Goal: Navigation & Orientation: Find specific page/section

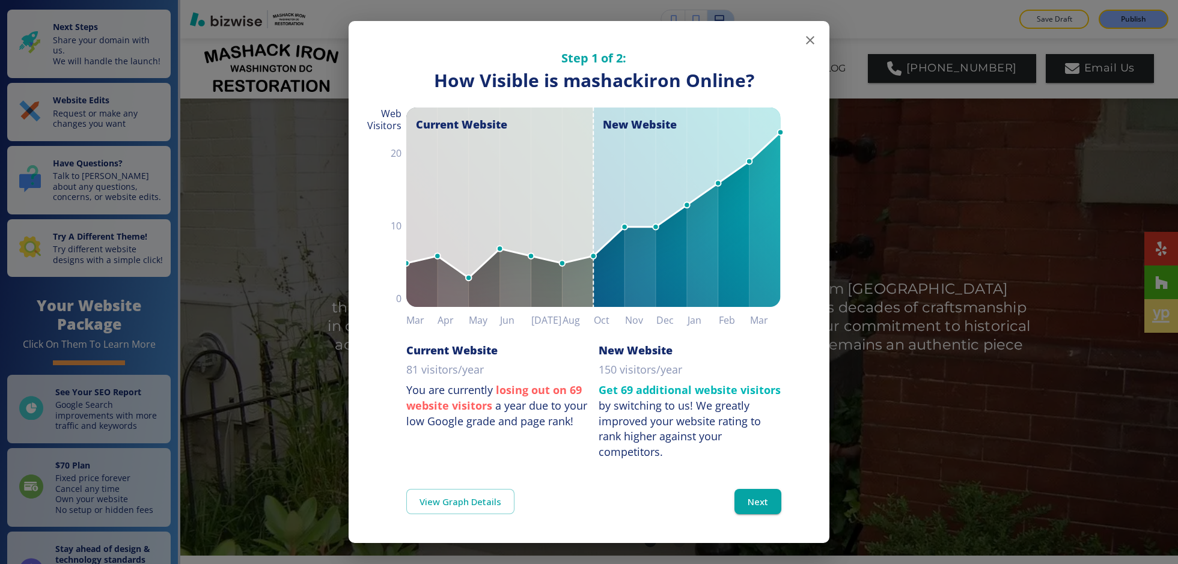
click at [807, 37] on icon "button" at bounding box center [810, 40] width 8 height 8
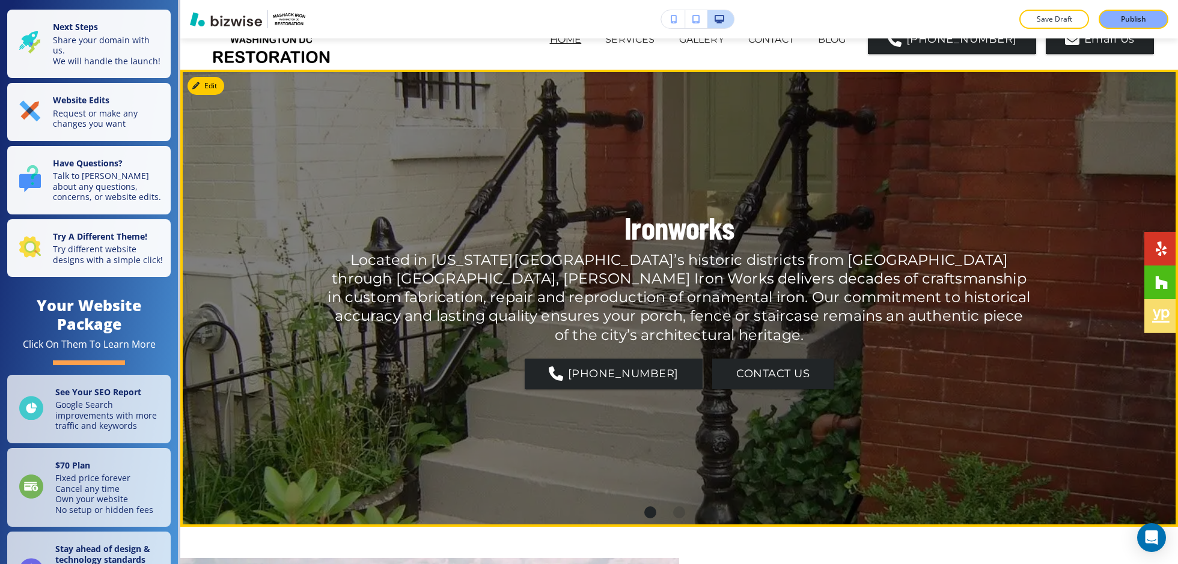
scroll to position [34, 0]
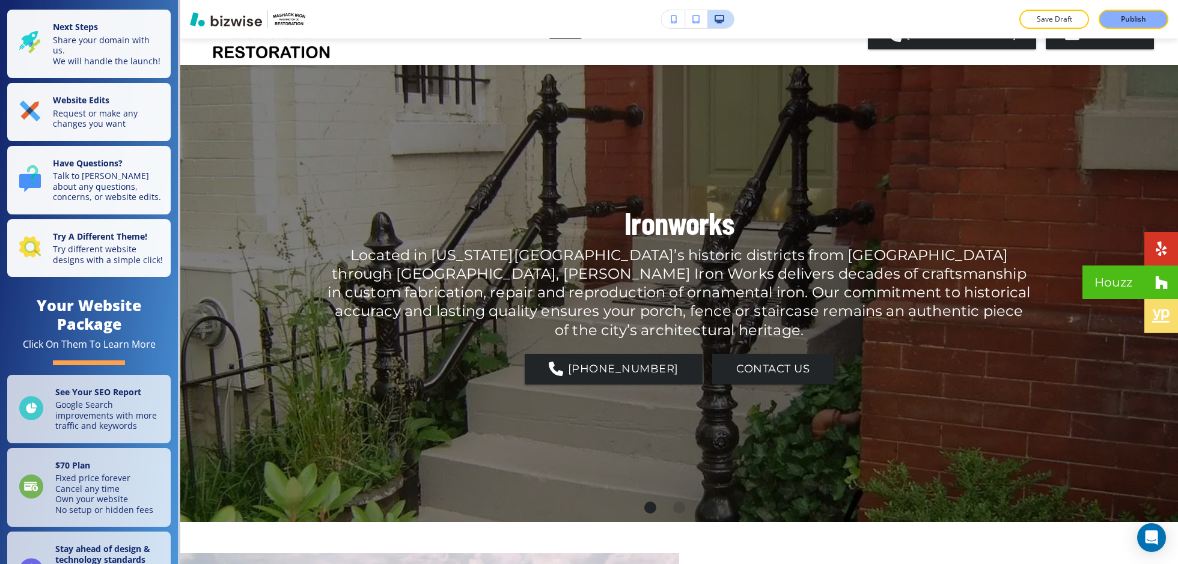
click at [1159, 287] on span at bounding box center [1161, 282] width 13 height 14
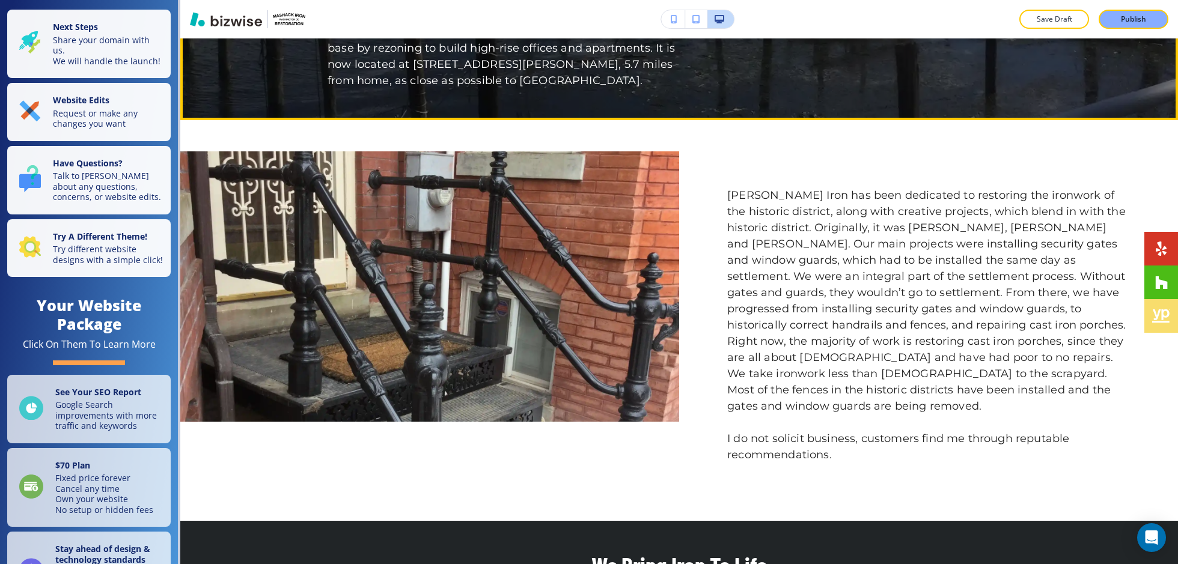
scroll to position [1276, 0]
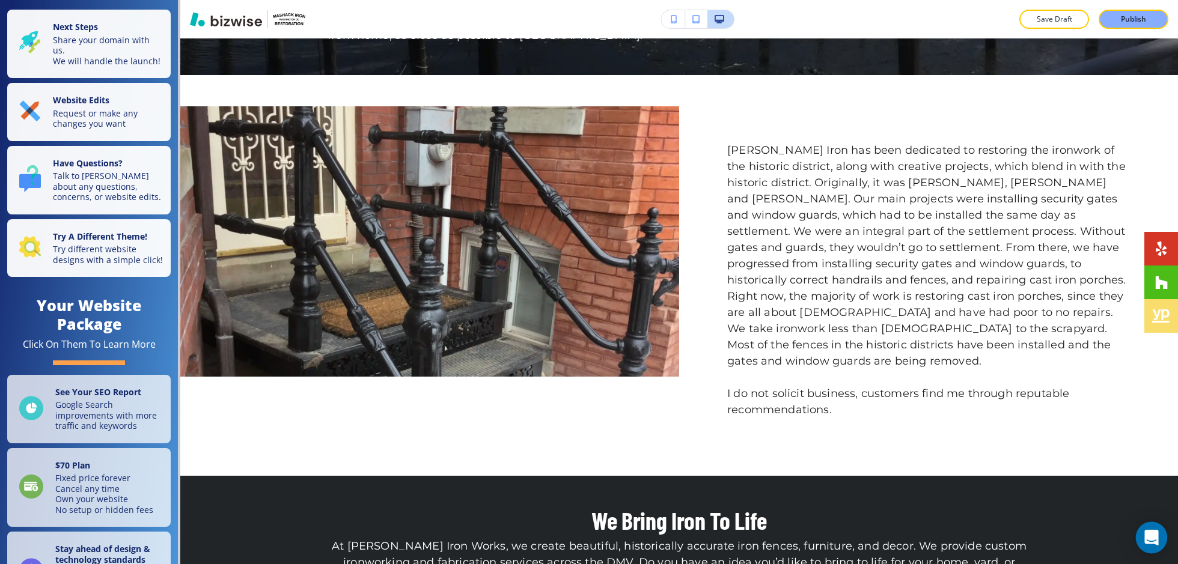
click at [1149, 534] on icon "Open Intercom Messenger" at bounding box center [1151, 538] width 14 height 16
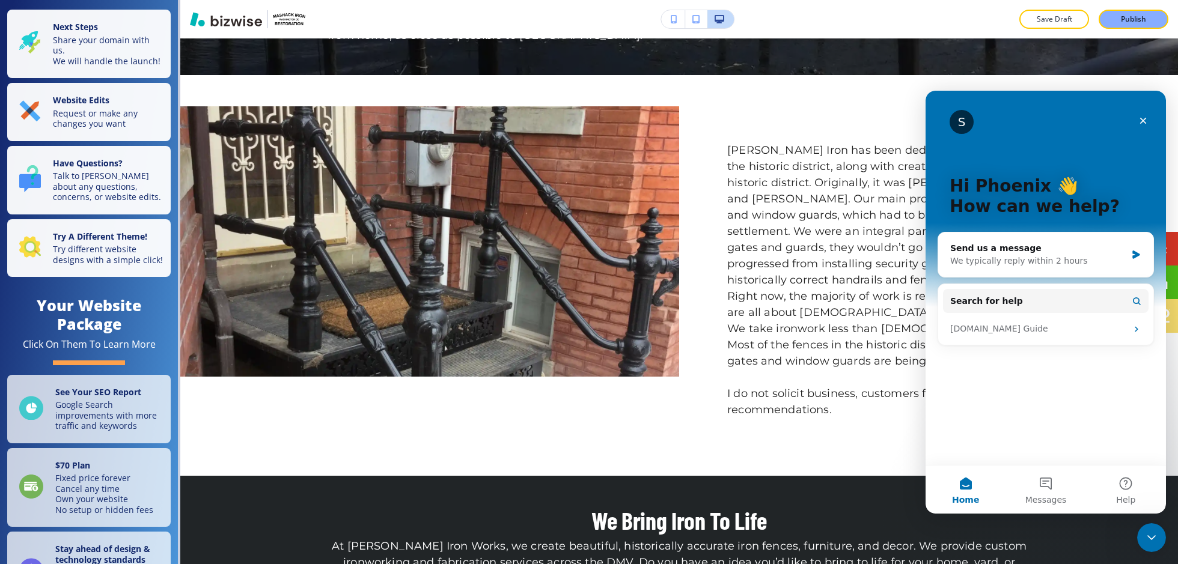
scroll to position [0, 0]
click at [1147, 531] on icon "Close Intercom Messenger" at bounding box center [1149, 536] width 14 height 14
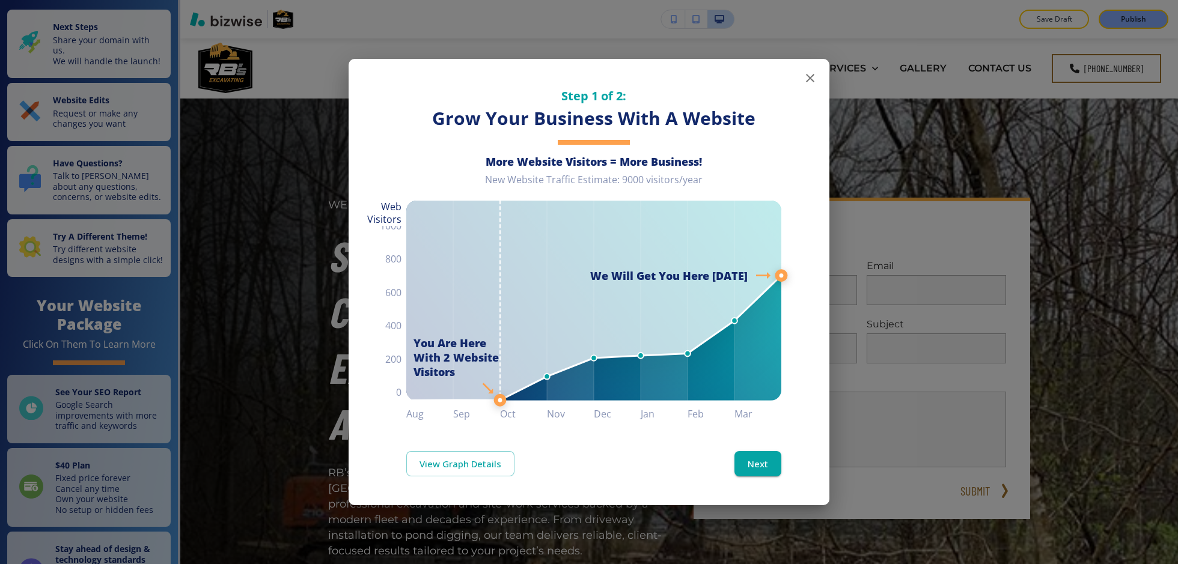
click at [808, 88] on button "button" at bounding box center [810, 78] width 24 height 24
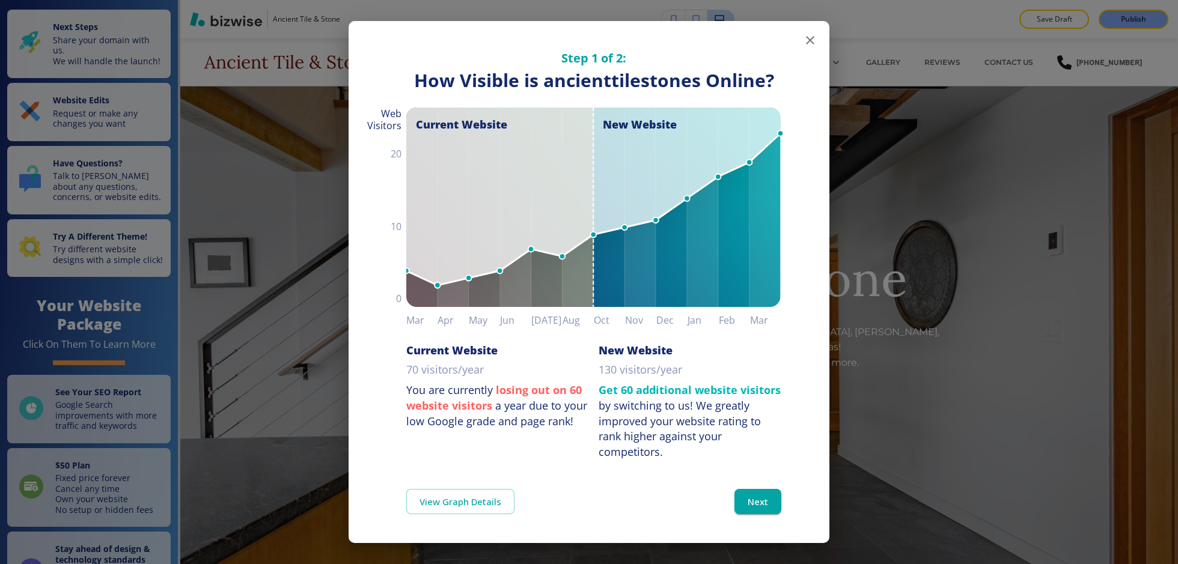
click at [807, 40] on icon "button" at bounding box center [810, 40] width 14 height 14
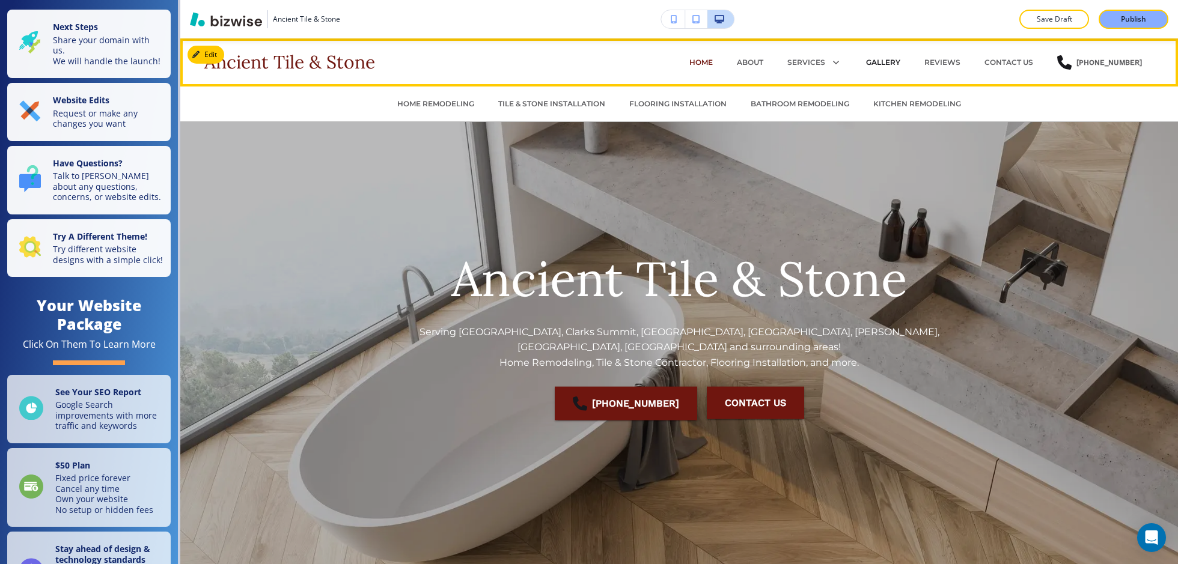
click at [887, 59] on p "GALLERY" at bounding box center [883, 62] width 34 height 11
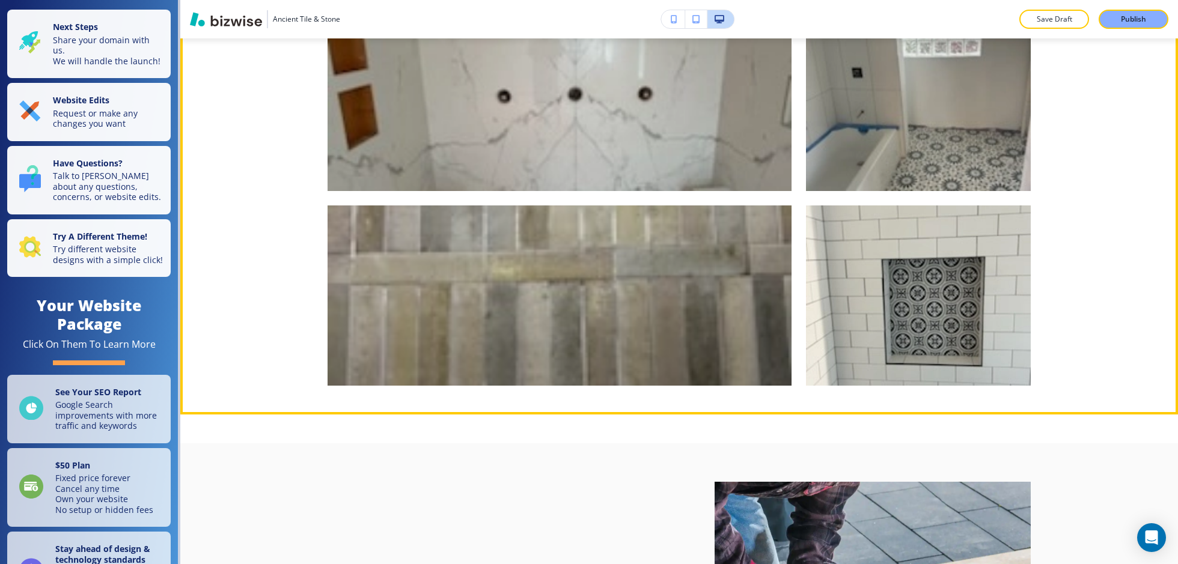
scroll to position [999, 0]
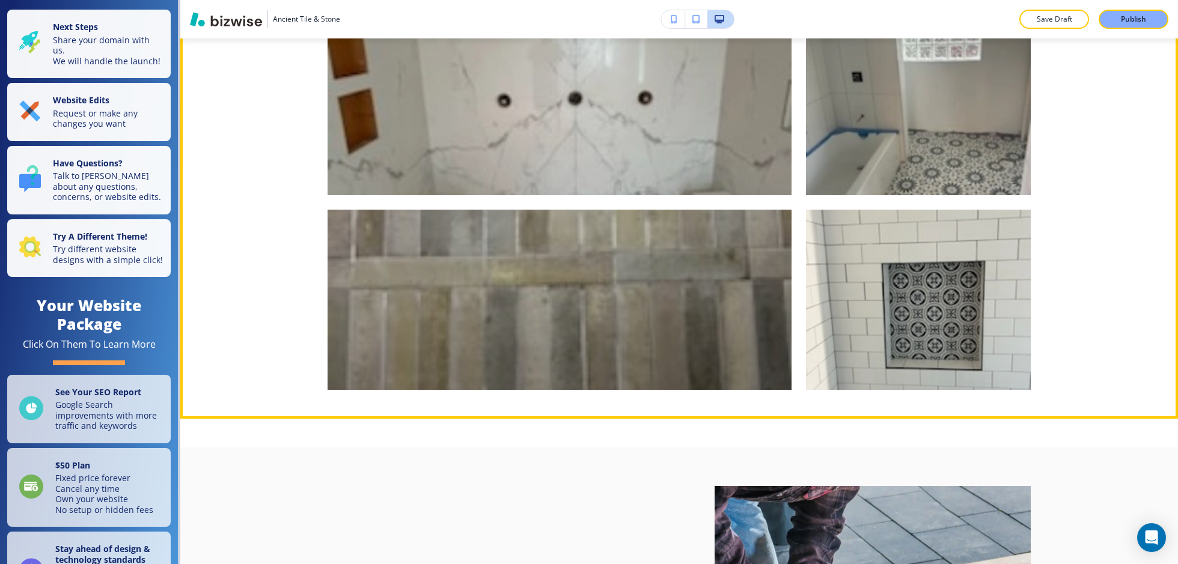
click at [628, 264] on div "button" at bounding box center [560, 300] width 464 height 180
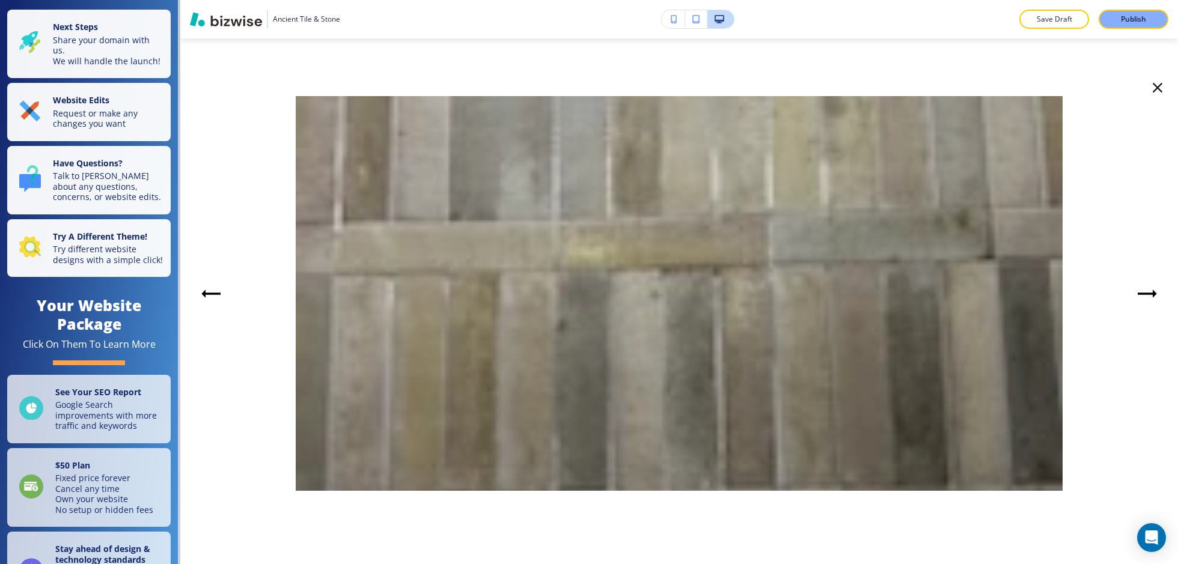
click at [1139, 295] on icon "Next Slide" at bounding box center [1147, 294] width 24 height 24
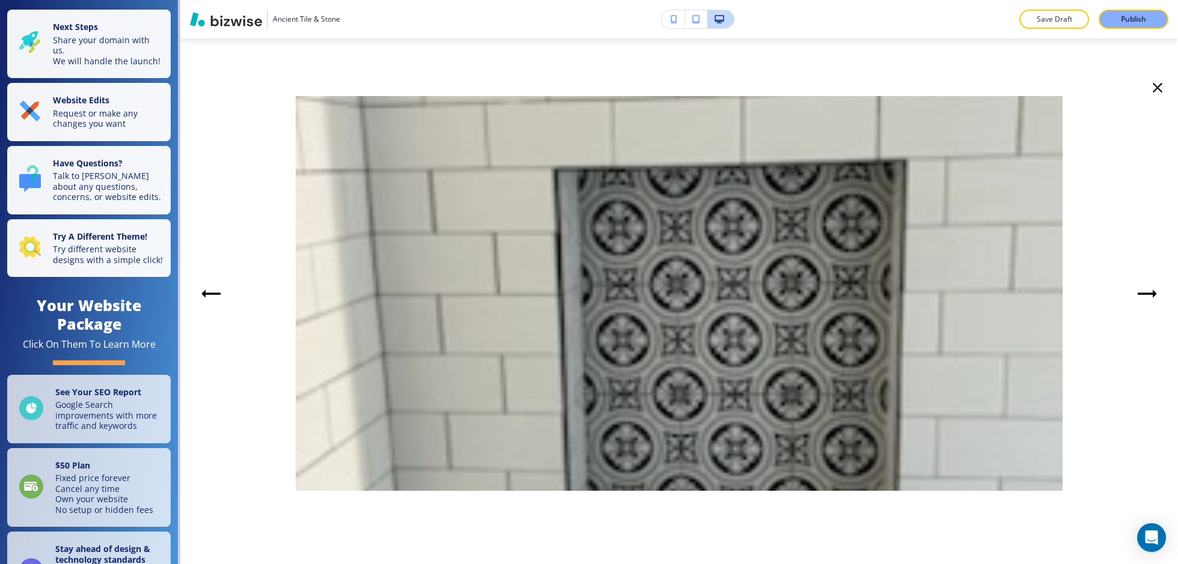
click at [1142, 293] on icon "Next Slide" at bounding box center [1147, 294] width 19 height 8
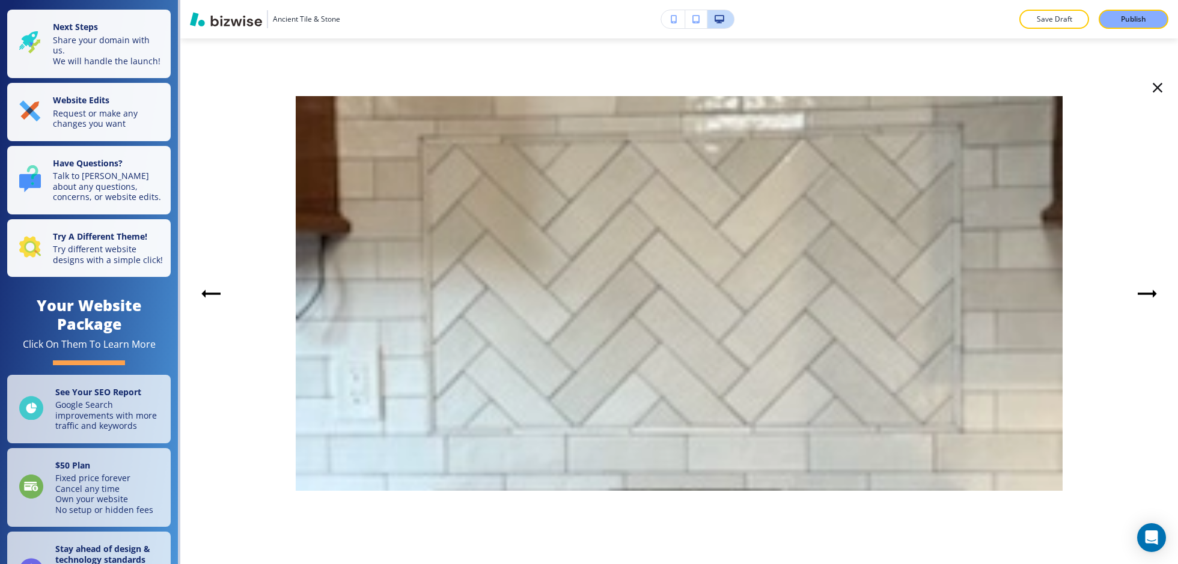
click at [1145, 87] on button "button" at bounding box center [1157, 87] width 31 height 31
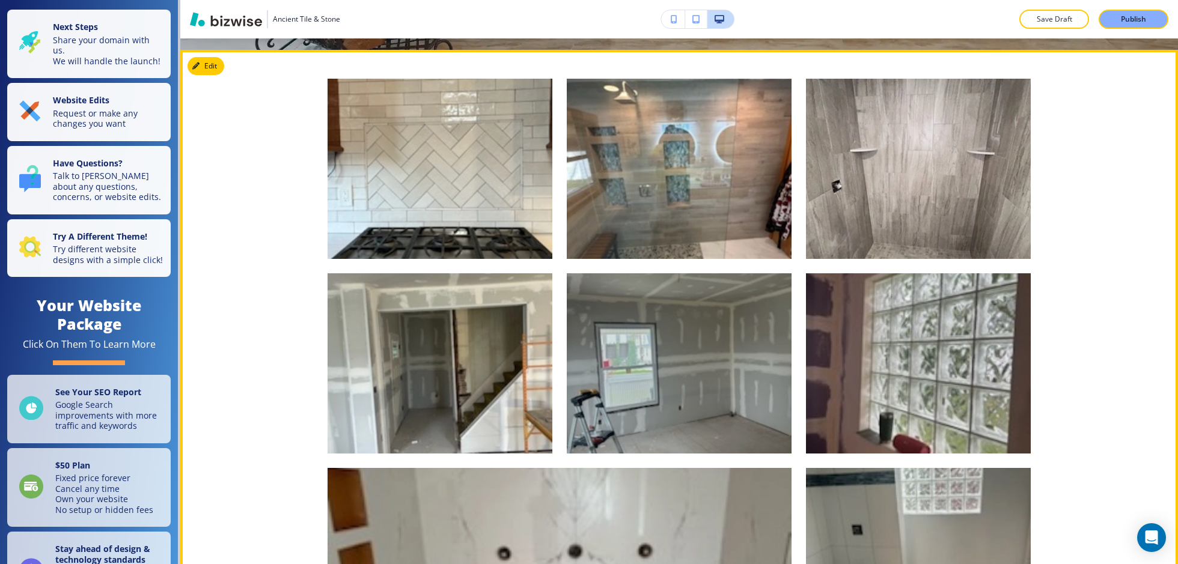
scroll to position [534, 0]
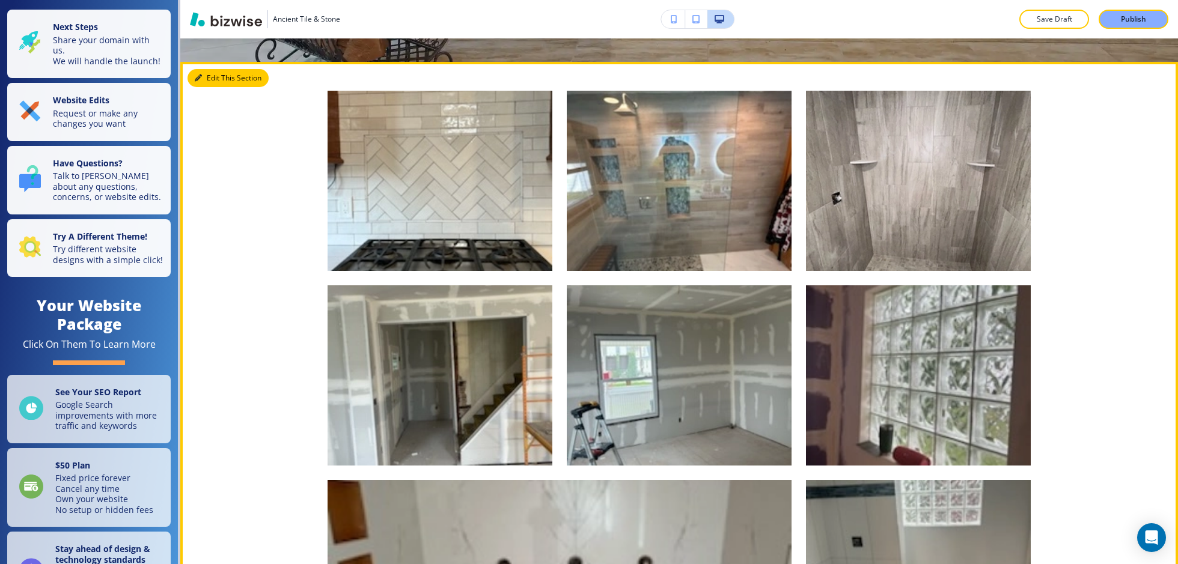
click at [213, 75] on button "Edit This Section" at bounding box center [227, 78] width 81 height 18
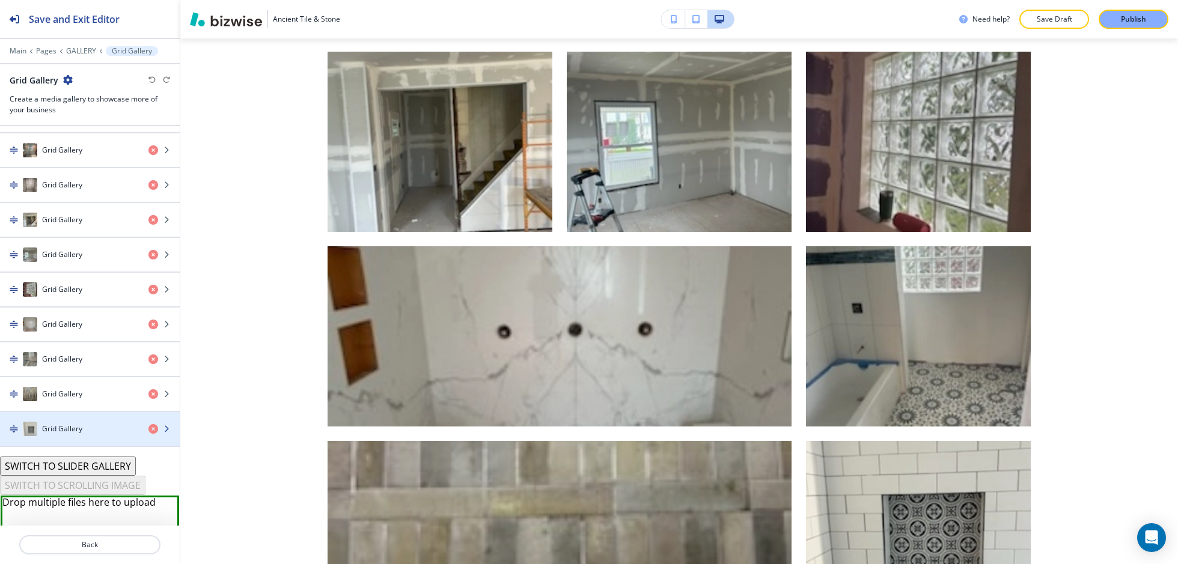
scroll to position [279, 0]
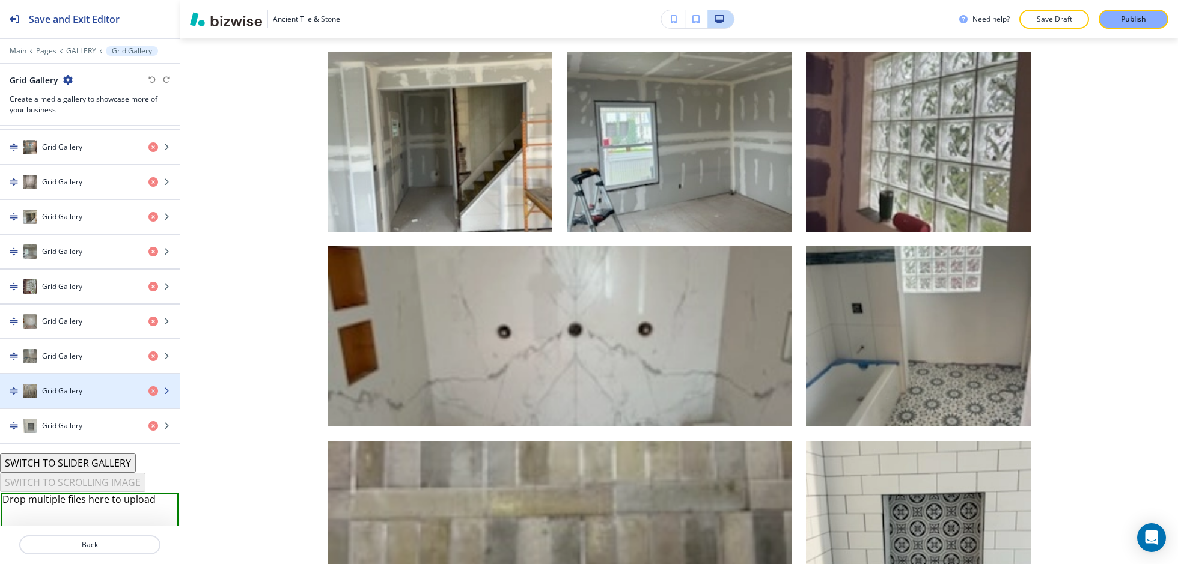
click at [90, 385] on div "Grid Gallery" at bounding box center [69, 391] width 139 height 14
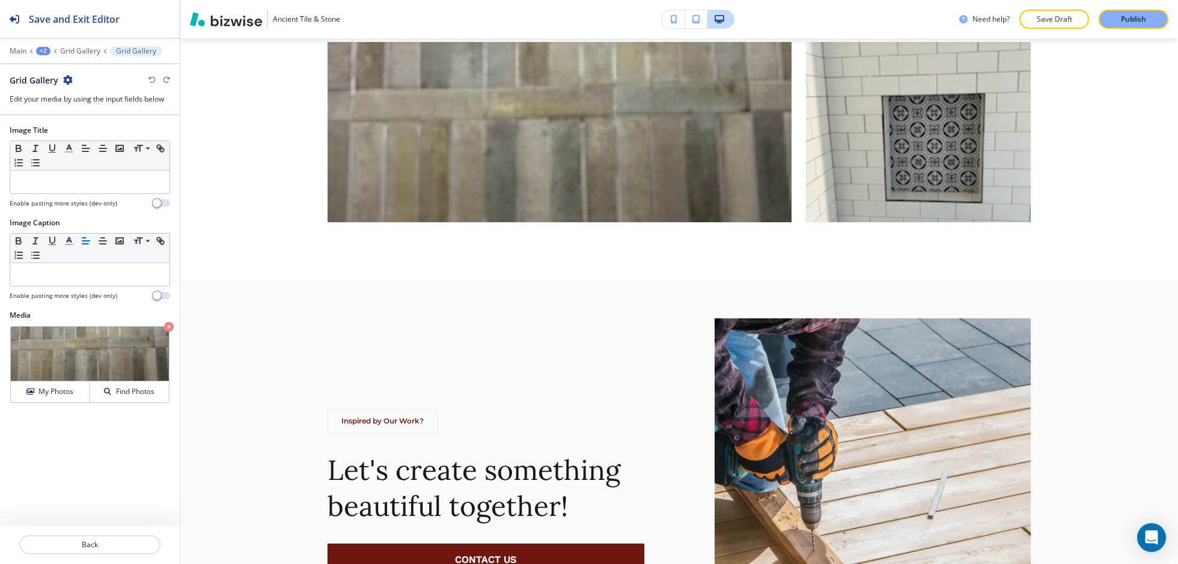
scroll to position [1169, 0]
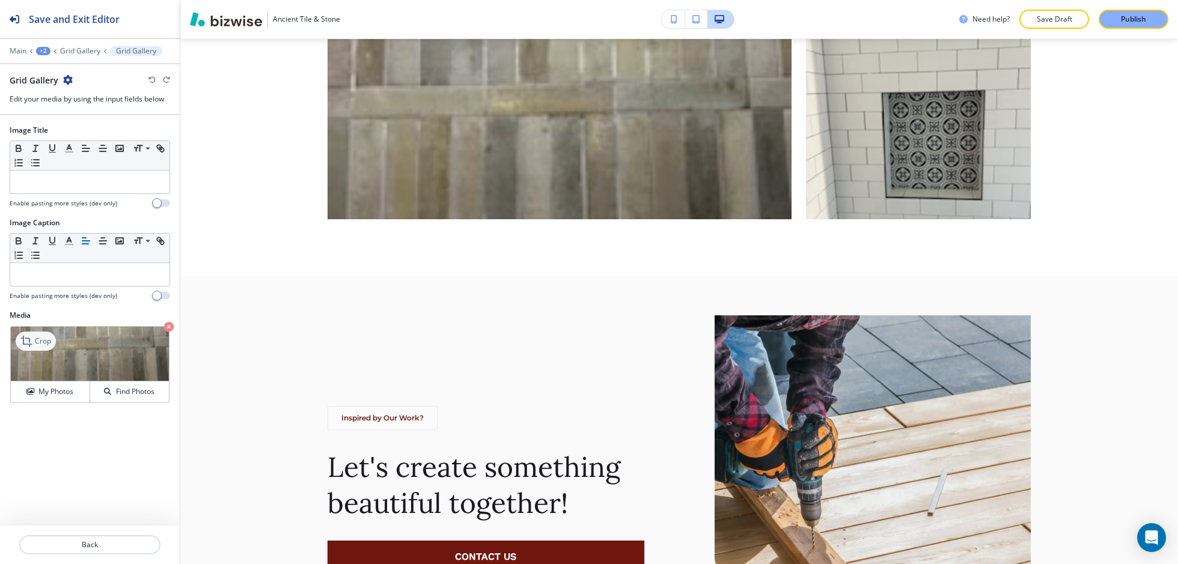
click at [28, 336] on icon at bounding box center [27, 341] width 14 height 14
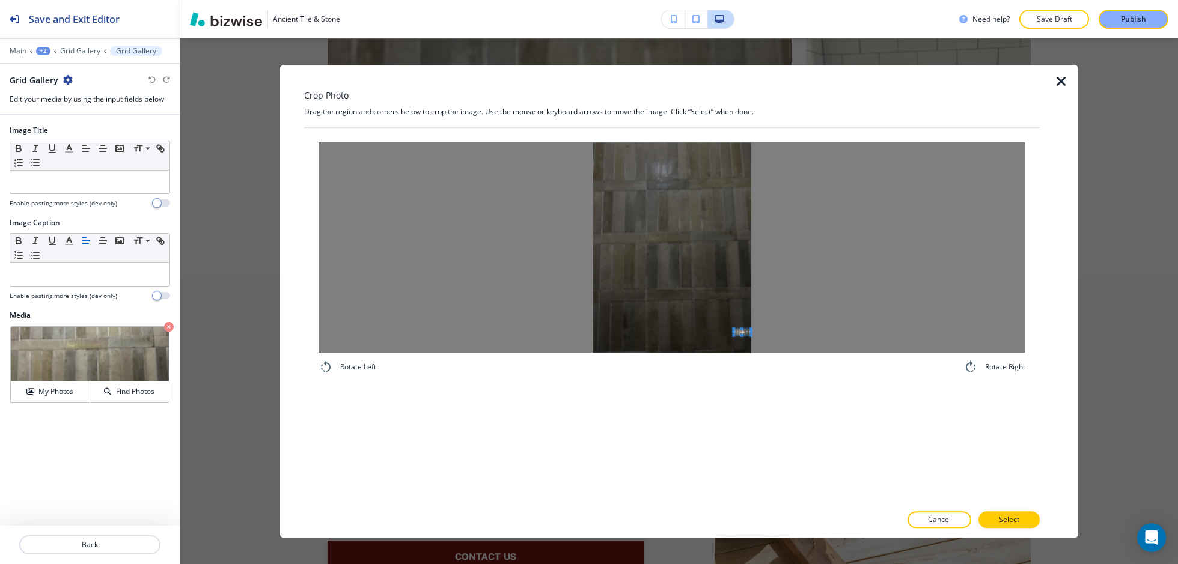
click at [785, 347] on div at bounding box center [671, 247] width 707 height 210
drag, startPoint x: 592, startPoint y: 141, endPoint x: 605, endPoint y: 152, distance: 17.0
click at [605, 153] on div "Rotate Left Rotate Right" at bounding box center [672, 258] width 736 height 261
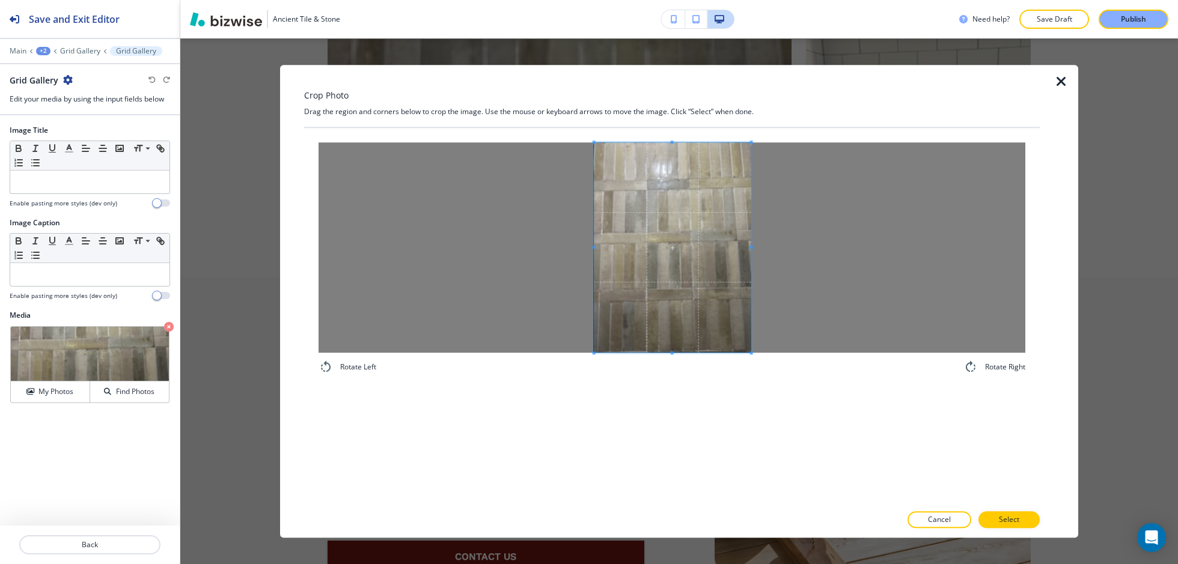
click at [842, 446] on div "Rotate Left Rotate Right" at bounding box center [672, 316] width 736 height 377
click at [1020, 522] on button "Select" at bounding box center [1008, 519] width 61 height 17
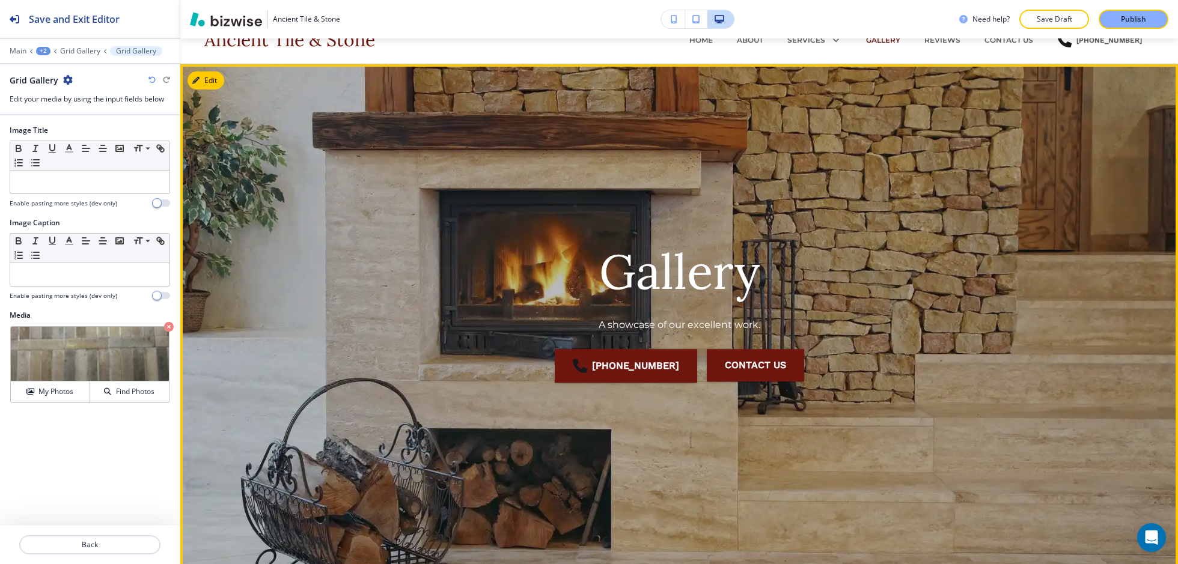
scroll to position [0, 0]
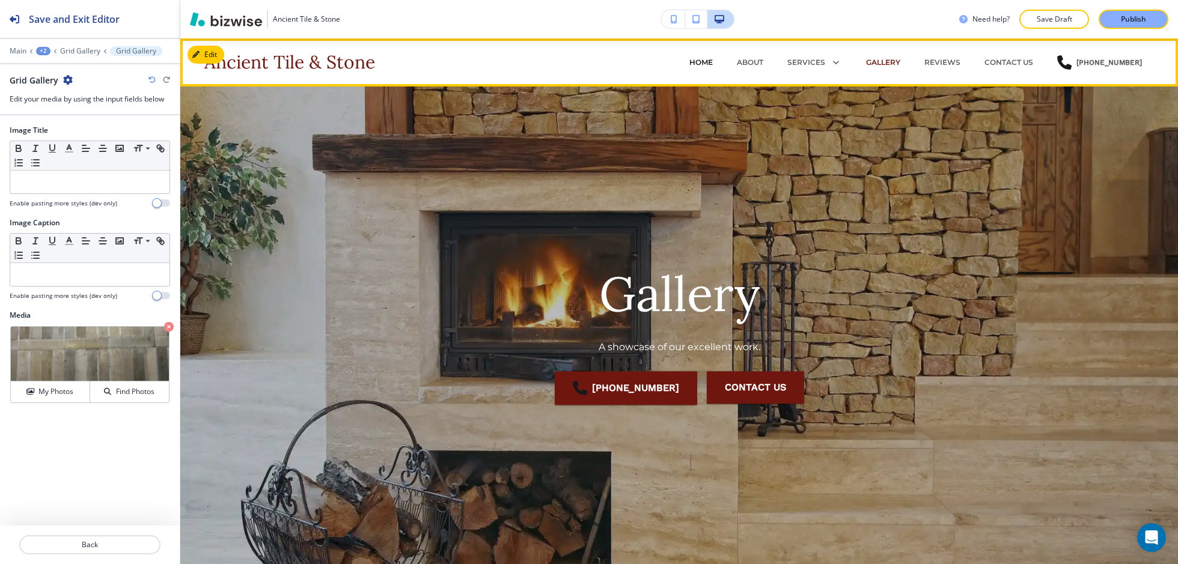
click at [713, 58] on p "HOME" at bounding box center [700, 62] width 23 height 11
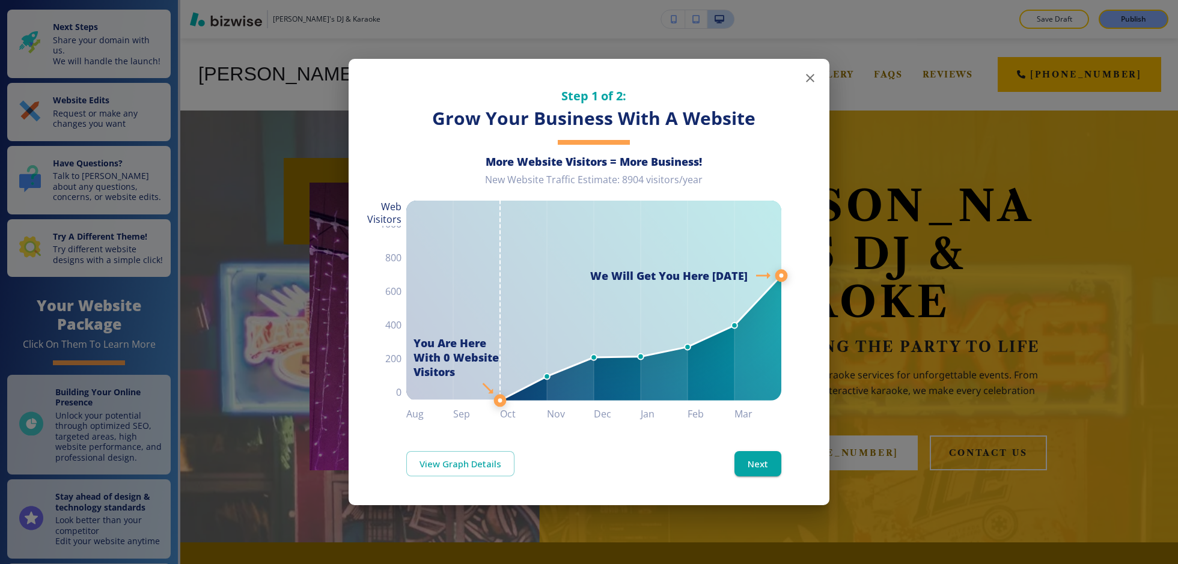
click at [812, 75] on icon "button" at bounding box center [810, 78] width 8 height 8
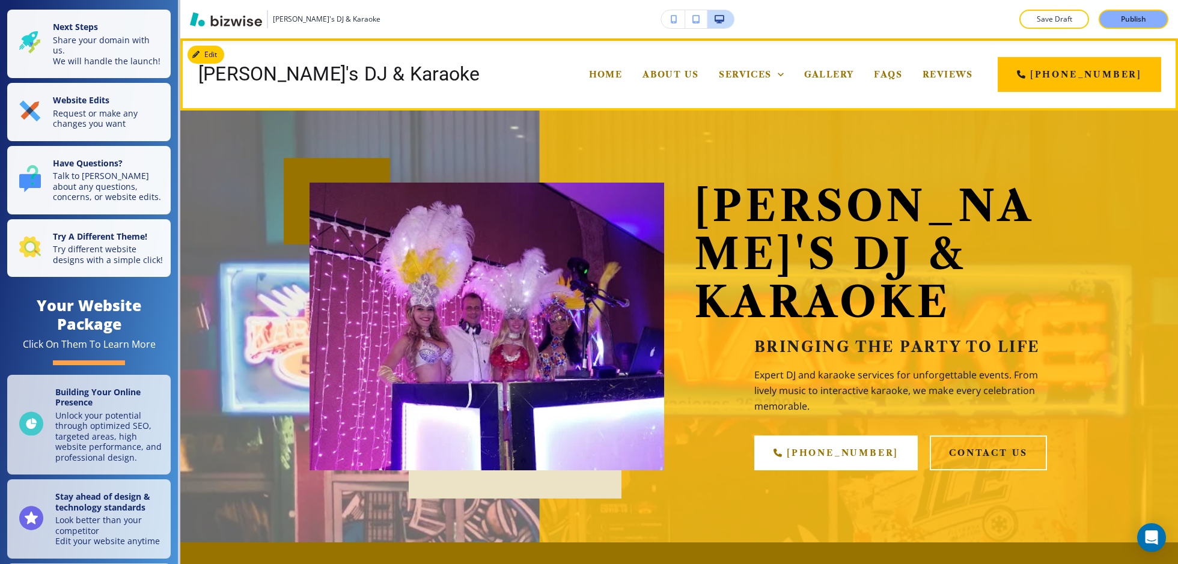
click at [632, 67] on div "About Us" at bounding box center [670, 74] width 76 height 48
click at [642, 76] on span "About Us" at bounding box center [670, 74] width 56 height 11
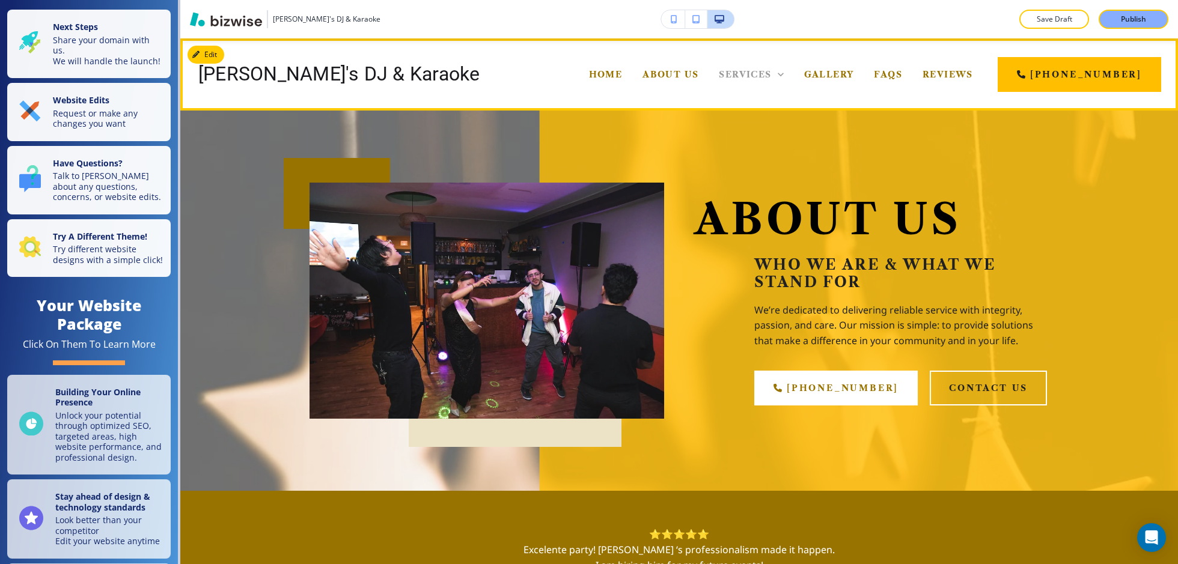
click at [719, 75] on span "Services" at bounding box center [745, 74] width 52 height 11
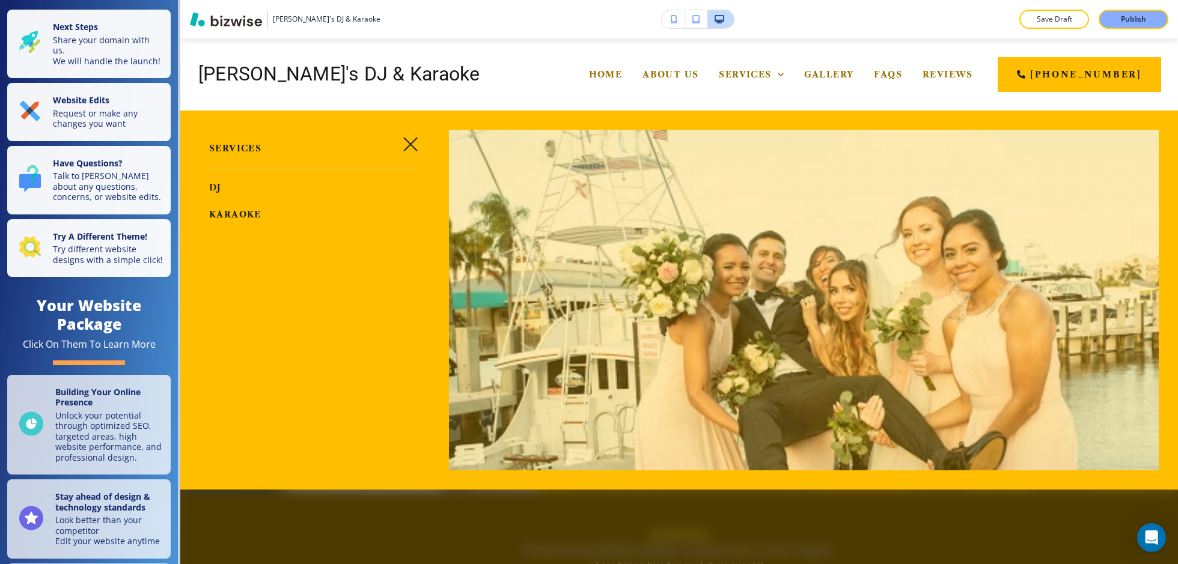
click at [218, 190] on span "DJ" at bounding box center [215, 187] width 13 height 11
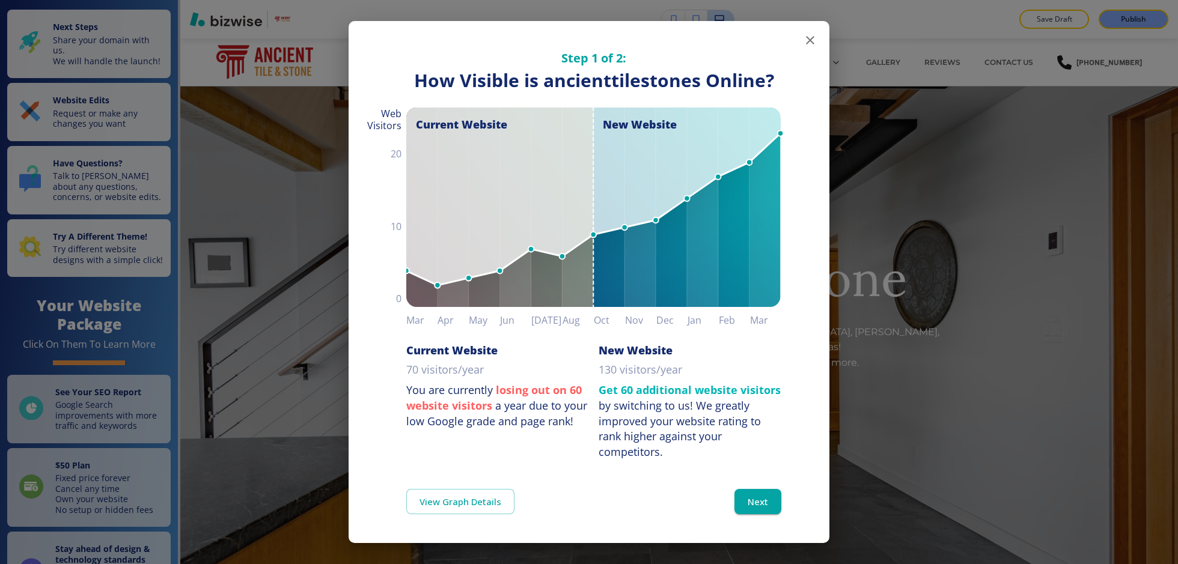
click at [810, 44] on icon "button" at bounding box center [810, 40] width 14 height 14
